Goal: Task Accomplishment & Management: Use online tool/utility

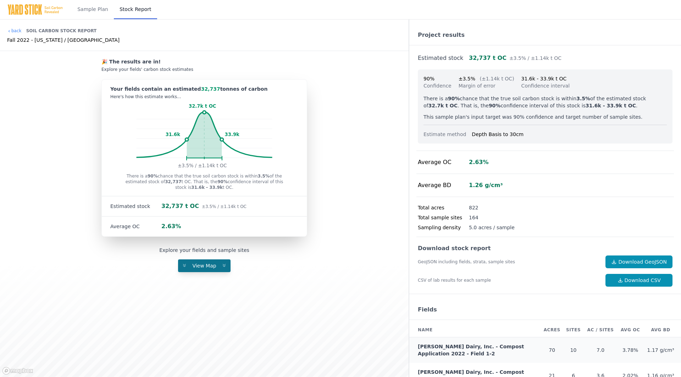
click at [218, 264] on span "View Map" at bounding box center [204, 266] width 32 height 6
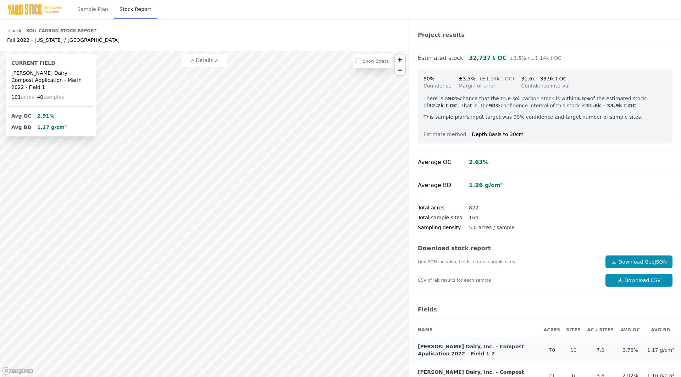
click at [16, 29] on link "back" at bounding box center [14, 31] width 15 height 6
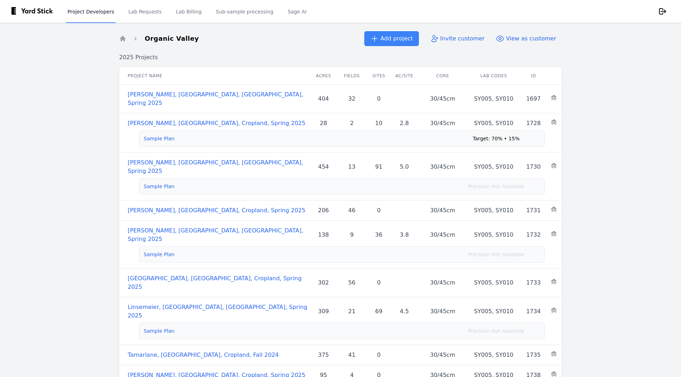
click at [97, 14] on link "Project Developers" at bounding box center [91, 11] width 50 height 23
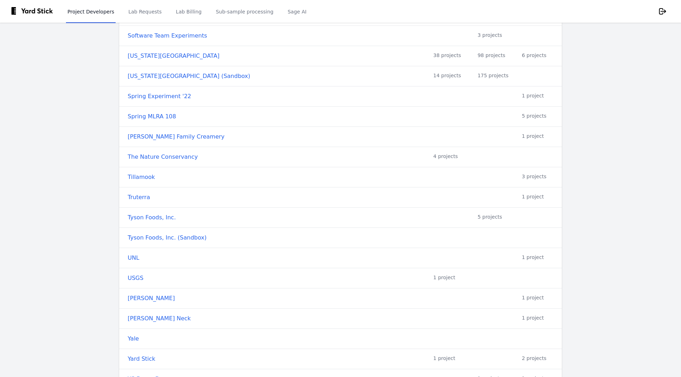
scroll to position [521, 0]
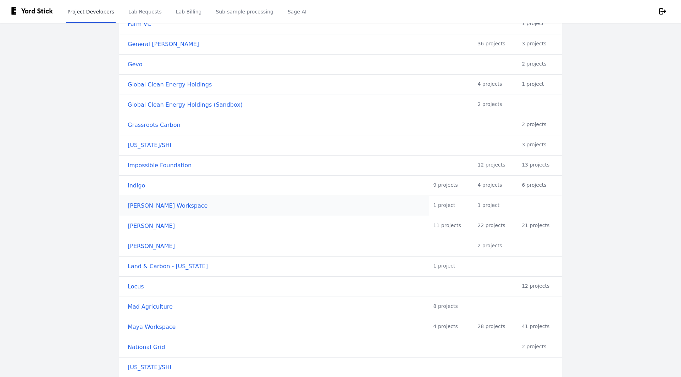
click at [165, 202] on link "[PERSON_NAME] Workspace" at bounding box center [276, 206] width 297 height 9
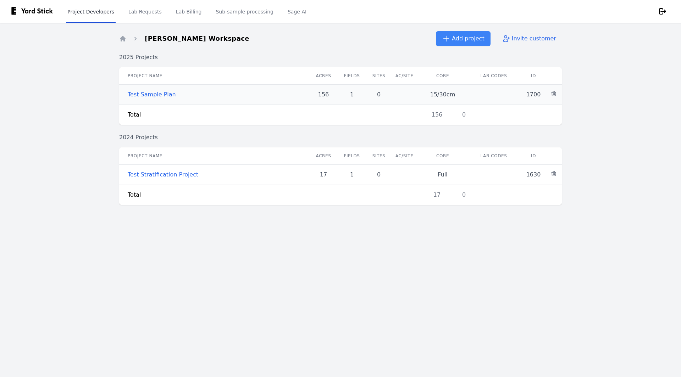
click at [154, 92] on link "Test Sample Plan" at bounding box center [152, 94] width 48 height 7
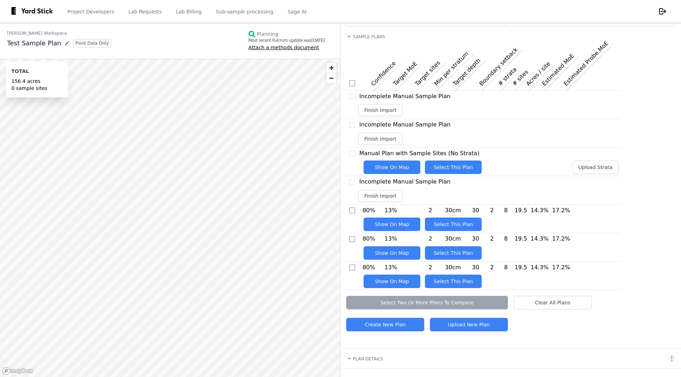
scroll to position [49, 0]
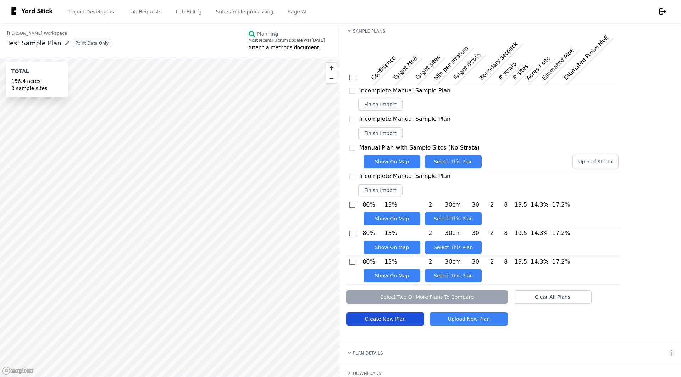
click at [383, 316] on link "Create New Plan" at bounding box center [385, 318] width 78 height 13
